Goal: Check status: Check status

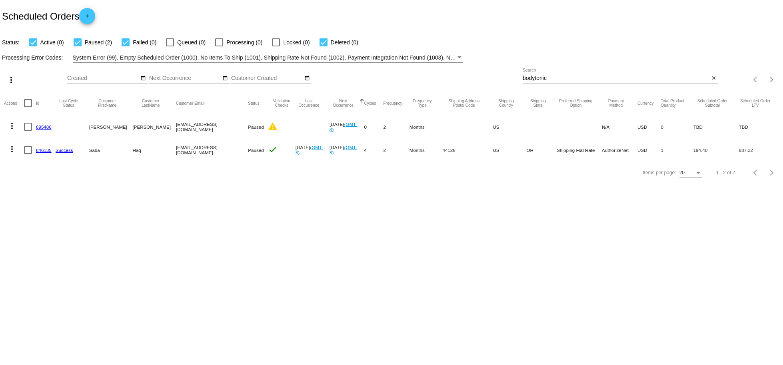
click at [714, 79] on mat-icon "close" at bounding box center [714, 78] width 6 height 6
click at [716, 78] on app-dashboard-scheduled-orders "Scheduled Orders add Status: Active (0) Paused (2) Failed (0) Queued (0) Proces…" at bounding box center [391, 92] width 783 height 184
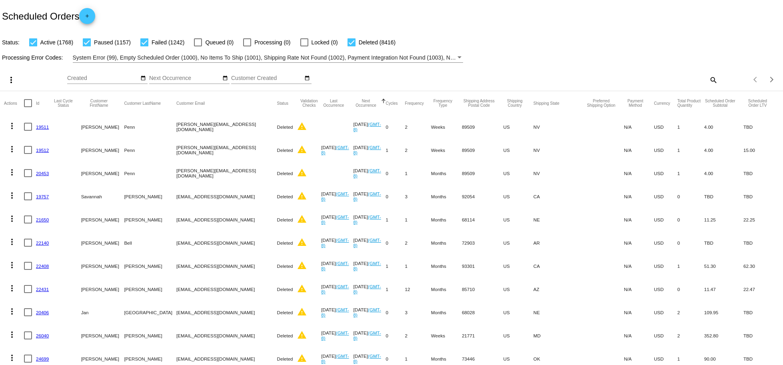
click at [710, 80] on mat-icon "search" at bounding box center [713, 80] width 10 height 12
click at [678, 79] on input "Search" at bounding box center [620, 78] width 195 height 6
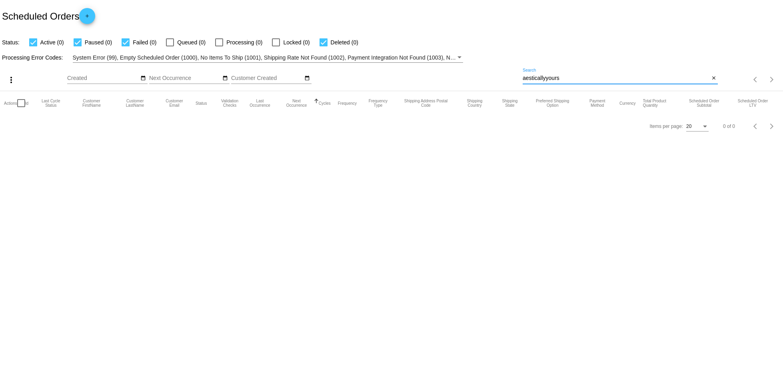
click at [547, 77] on input "aesticallyyours" at bounding box center [616, 78] width 187 height 6
click at [546, 78] on input "aesticallyyours" at bounding box center [616, 78] width 187 height 6
drag, startPoint x: 523, startPoint y: 78, endPoint x: 546, endPoint y: 76, distance: 22.9
click at [546, 76] on input "aesticallyyours" at bounding box center [616, 78] width 187 height 6
paste input "het"
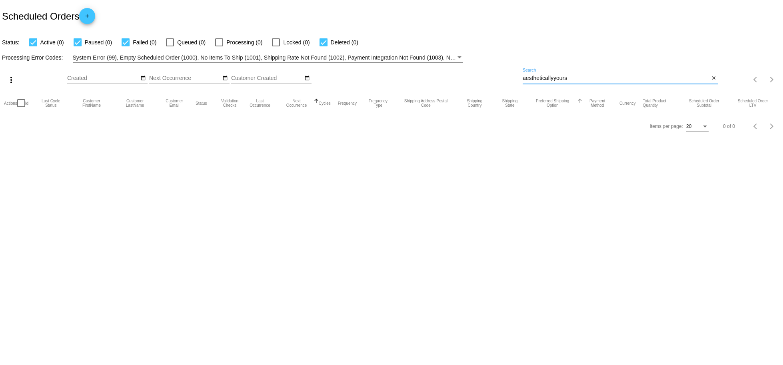
type input "aestheticallyyours"
